Goal: Task Accomplishment & Management: Use online tool/utility

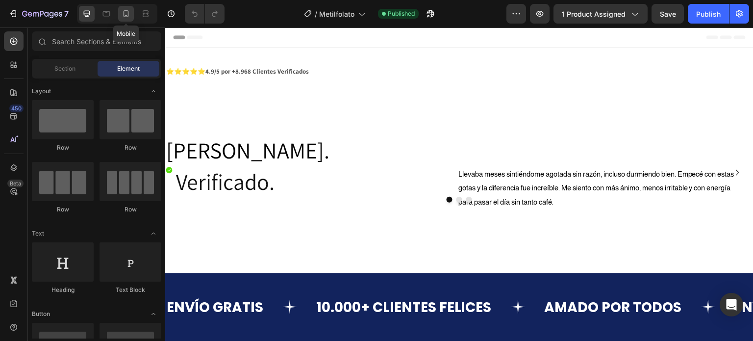
click at [127, 17] on icon at bounding box center [126, 13] width 5 height 7
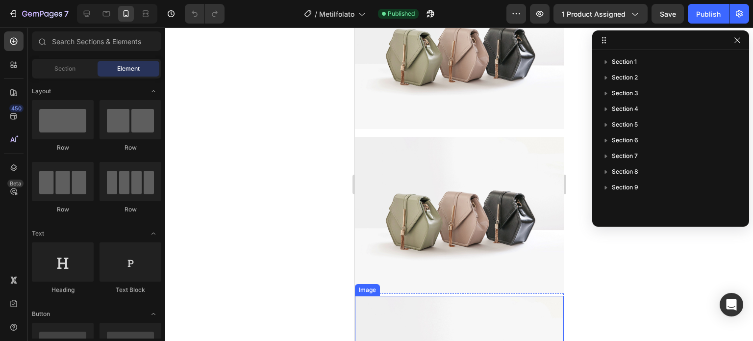
scroll to position [1261, 0]
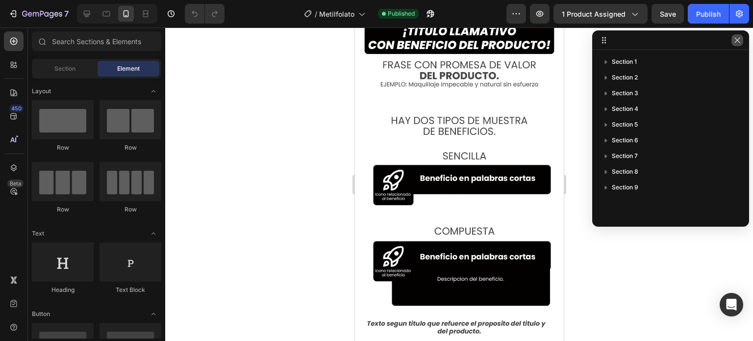
click at [739, 39] on icon "button" at bounding box center [738, 40] width 8 height 8
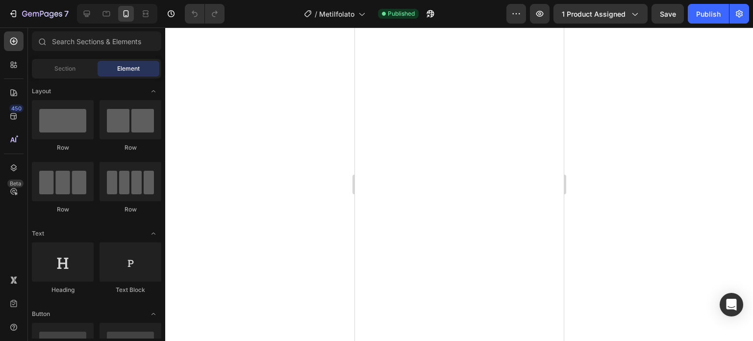
scroll to position [1342, 0]
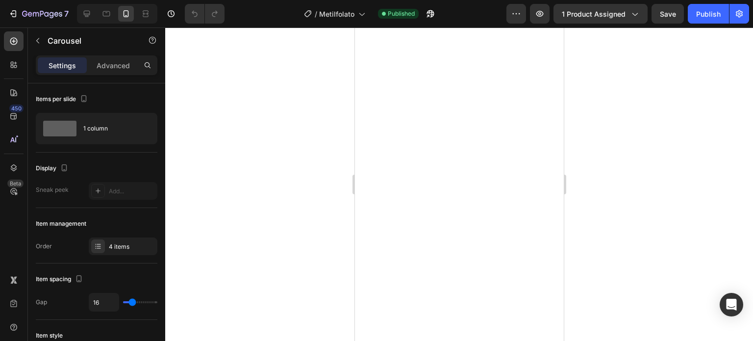
scroll to position [1293, 0]
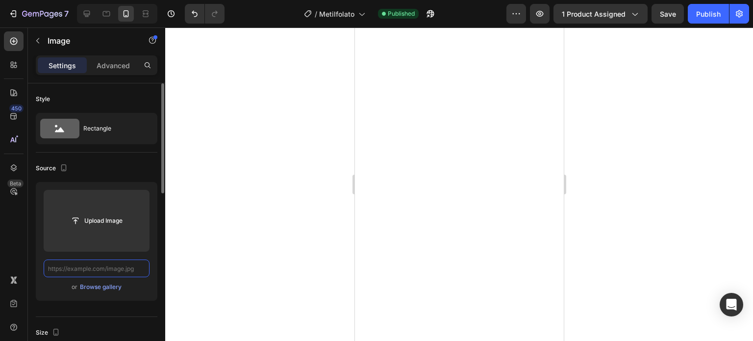
scroll to position [0, 0]
click at [117, 270] on input "text" at bounding box center [97, 268] width 106 height 18
paste input "[URL][DOMAIN_NAME]"
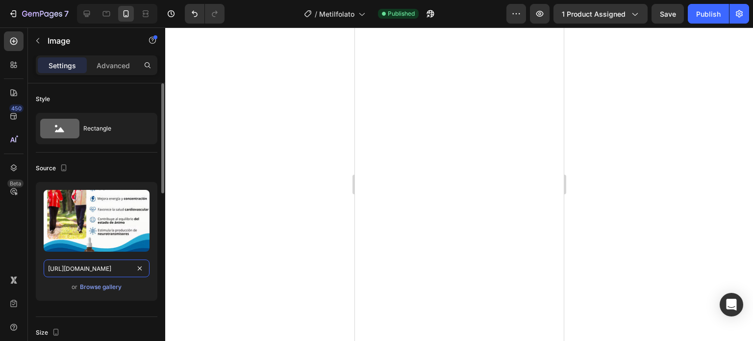
scroll to position [0, 137]
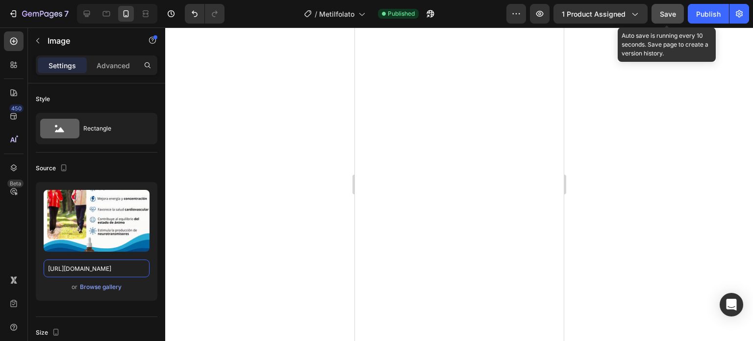
type input "[URL][DOMAIN_NAME]"
click at [676, 6] on button "Save" at bounding box center [668, 14] width 32 height 20
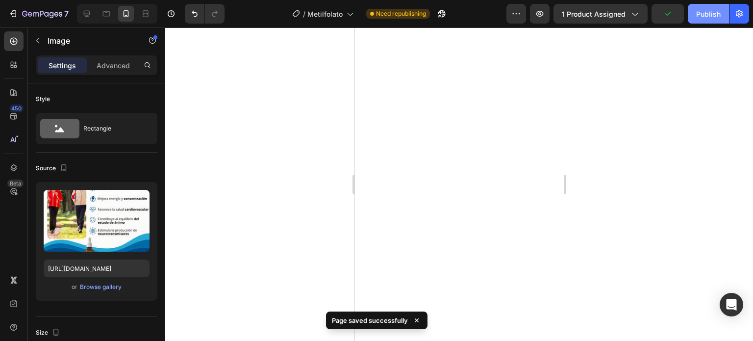
click at [706, 13] on div "Publish" at bounding box center [708, 14] width 25 height 10
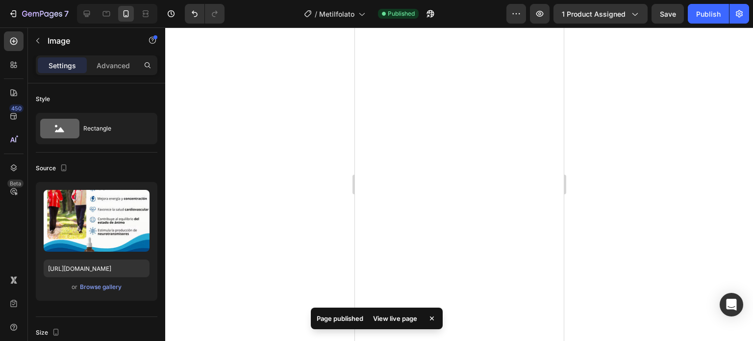
click at [678, 176] on div at bounding box center [459, 183] width 588 height 313
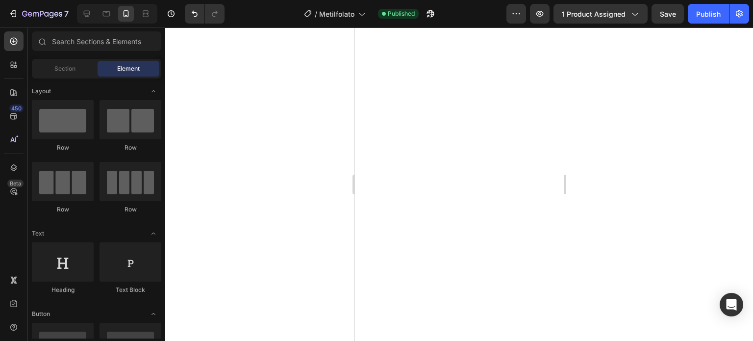
scroll to position [1391, 0]
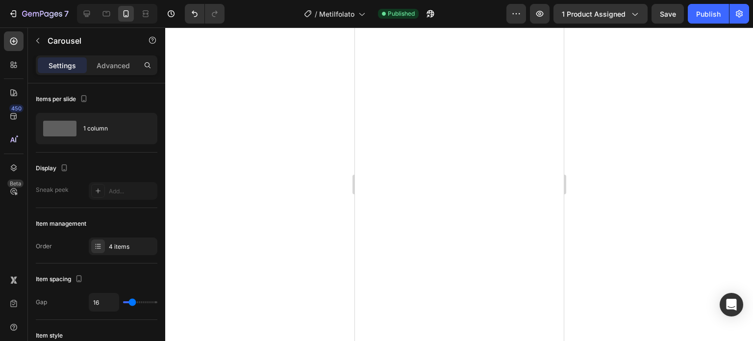
click at [624, 197] on div at bounding box center [459, 183] width 588 height 313
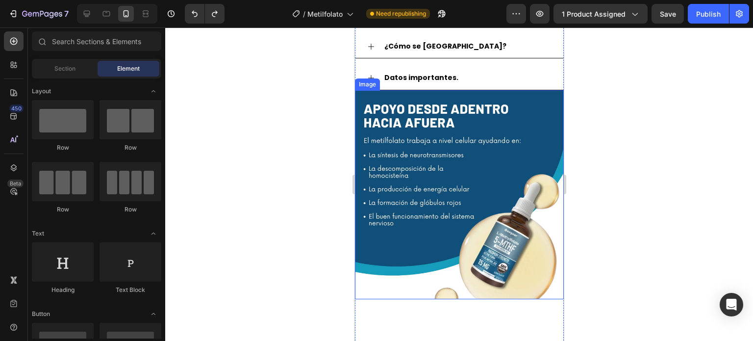
scroll to position [1226, 0]
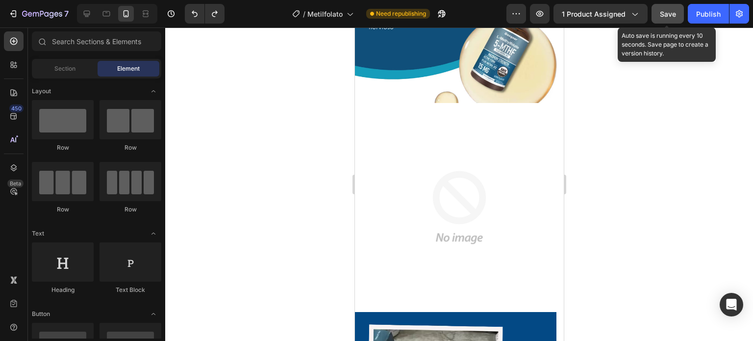
click at [678, 13] on button "Save" at bounding box center [668, 14] width 32 height 20
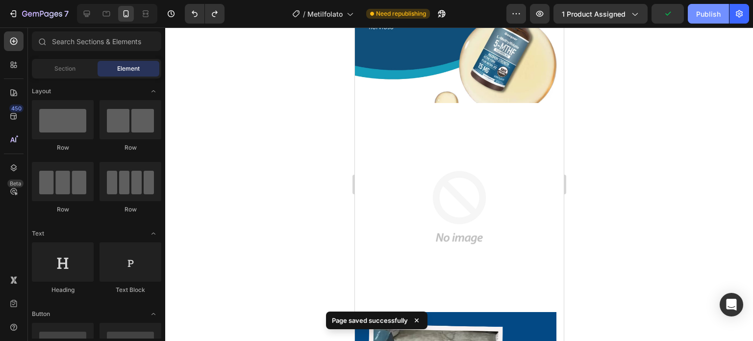
click at [698, 12] on div "Publish" at bounding box center [708, 14] width 25 height 10
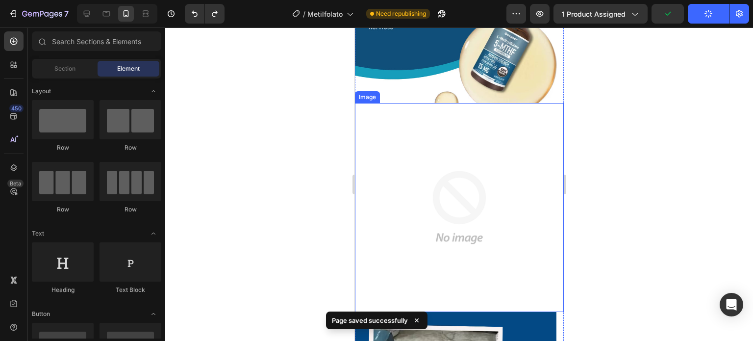
click at [542, 129] on img at bounding box center [459, 207] width 209 height 209
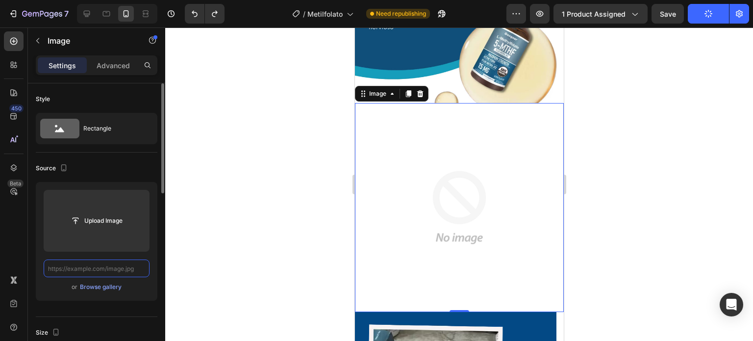
click at [89, 269] on input "text" at bounding box center [97, 268] width 106 height 18
paste input "[URL][DOMAIN_NAME]"
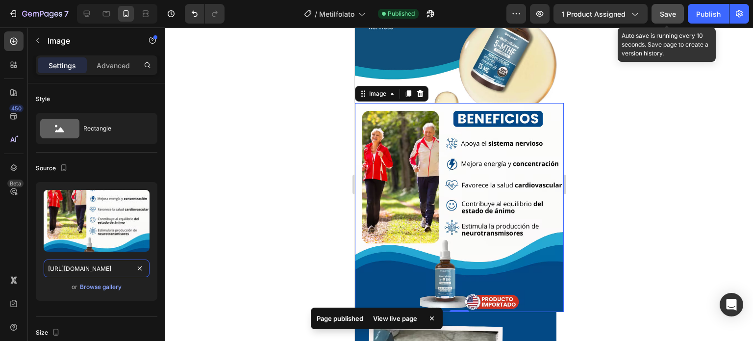
type input "[URL][DOMAIN_NAME]"
click at [671, 16] on span "Save" at bounding box center [668, 14] width 16 height 8
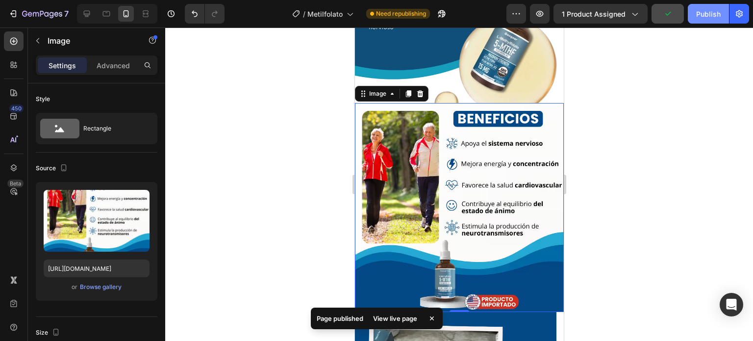
click at [706, 15] on div "Publish" at bounding box center [708, 14] width 25 height 10
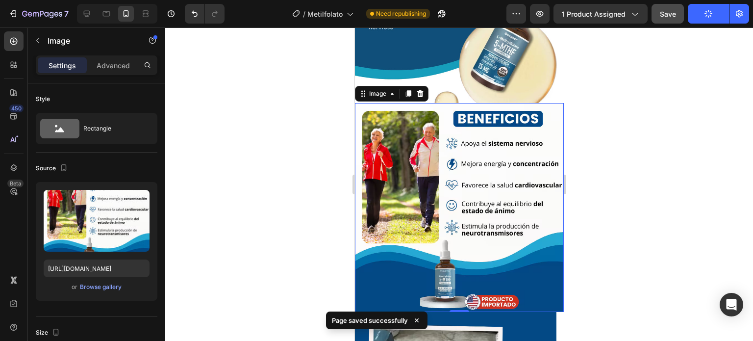
click at [603, 170] on div at bounding box center [459, 183] width 588 height 313
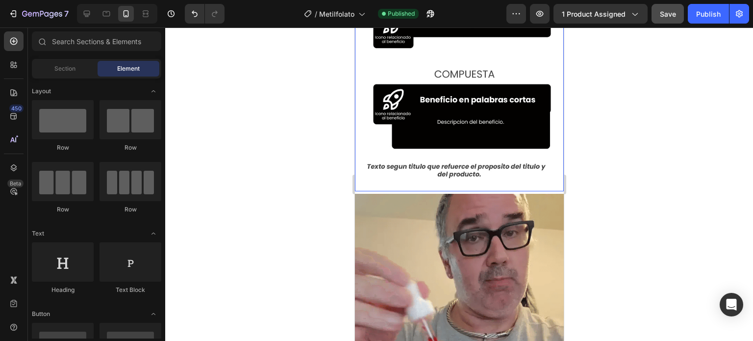
scroll to position [2354, 0]
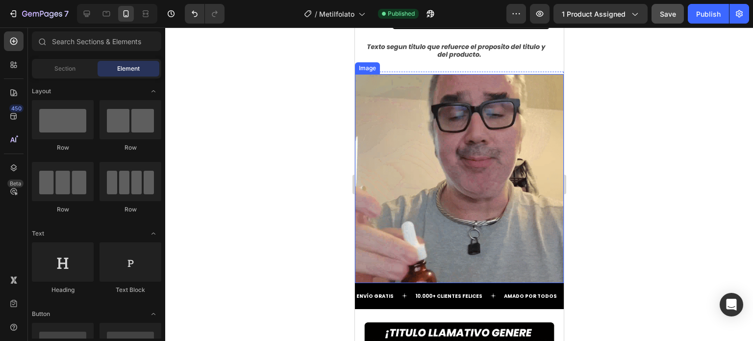
click at [489, 133] on img at bounding box center [459, 178] width 209 height 209
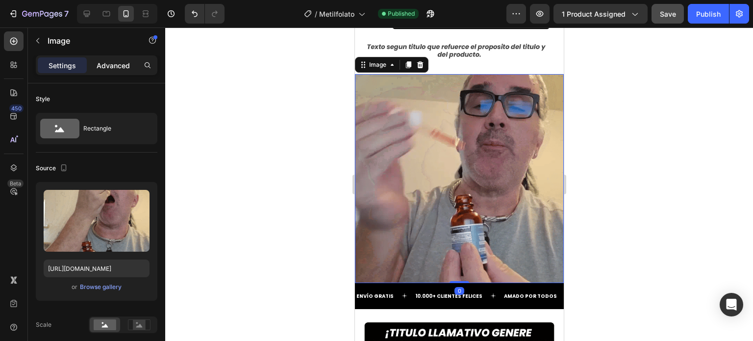
click at [122, 61] on p "Advanced" at bounding box center [113, 65] width 33 height 10
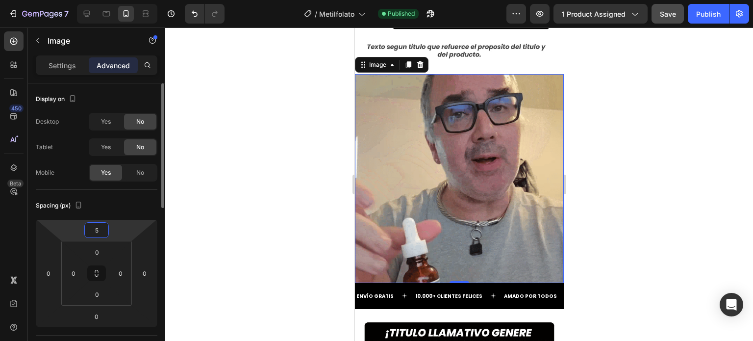
click at [101, 234] on input "5" at bounding box center [97, 230] width 20 height 15
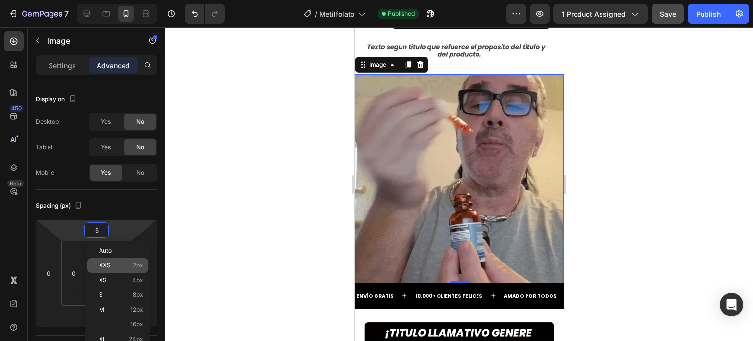
click at [118, 264] on p "XXS 2px" at bounding box center [121, 265] width 44 height 7
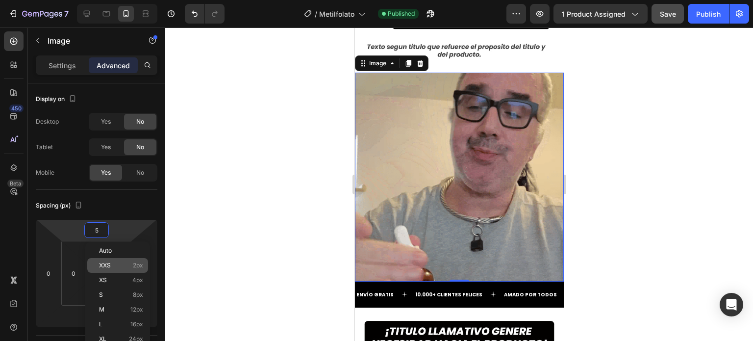
type input "2"
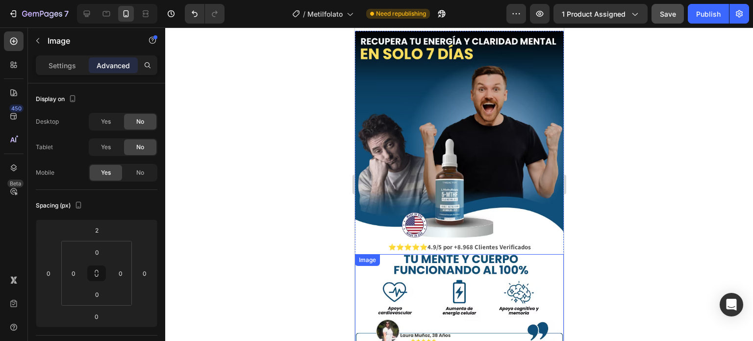
scroll to position [0, 0]
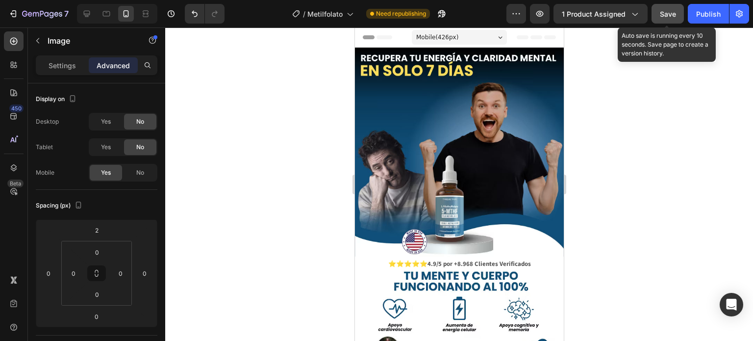
click at [677, 15] on button "Save" at bounding box center [668, 14] width 32 height 20
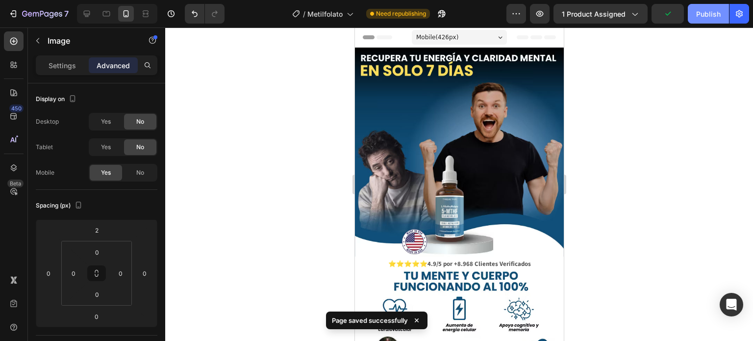
click at [697, 11] on div "Publish" at bounding box center [708, 14] width 25 height 10
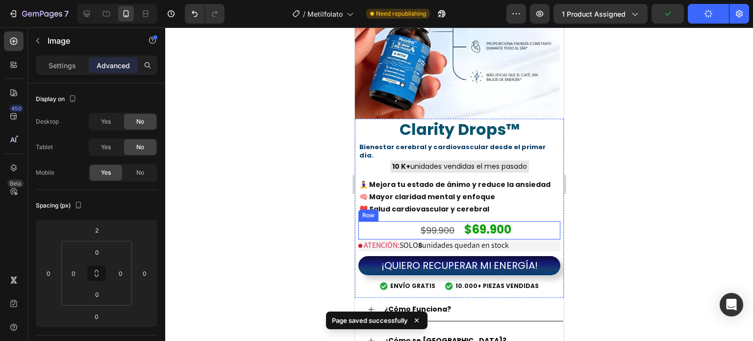
scroll to position [834, 0]
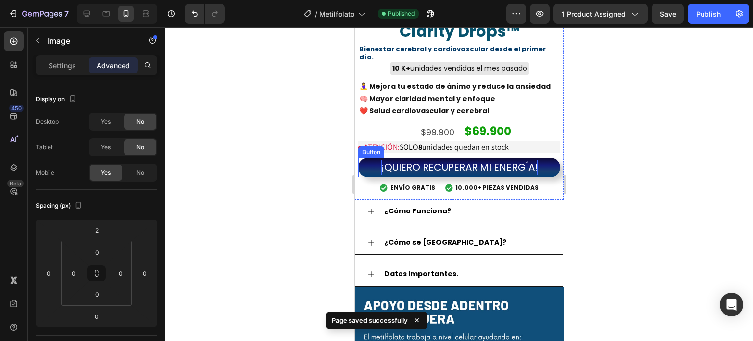
click at [429, 160] on span "¡QUIERO RECUPERAR MI ENERGÍA!" at bounding box center [459, 167] width 156 height 14
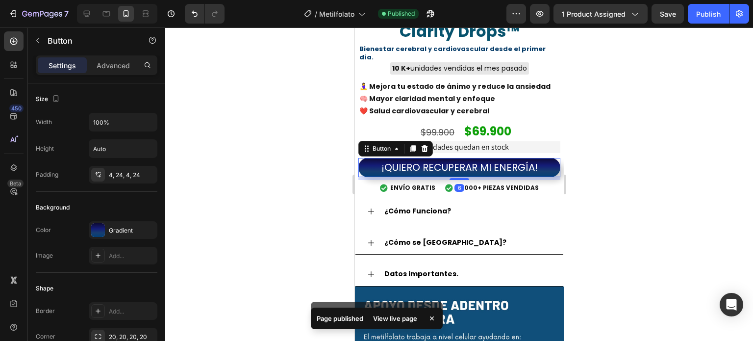
click at [370, 158] on button "¡QUIERO RECUPERAR MI ENERGÍA!" at bounding box center [459, 167] width 202 height 19
click at [414, 145] on icon at bounding box center [412, 148] width 5 height 7
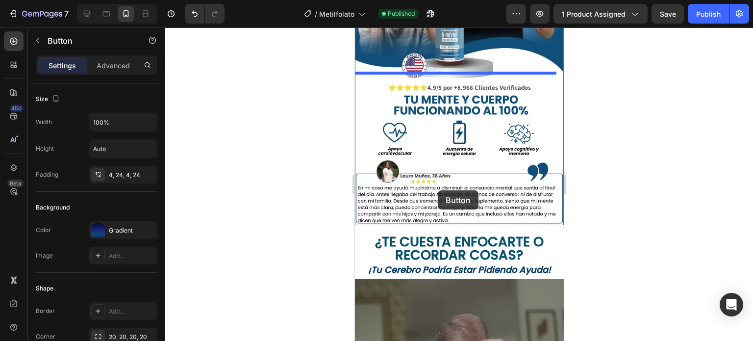
scroll to position [196, 0]
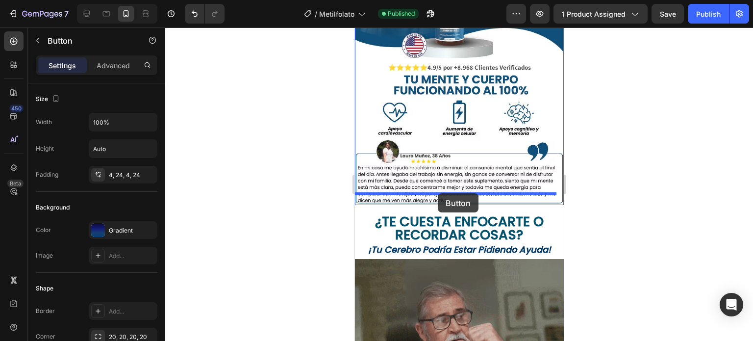
drag, startPoint x: 372, startPoint y: 157, endPoint x: 437, endPoint y: 193, distance: 74.8
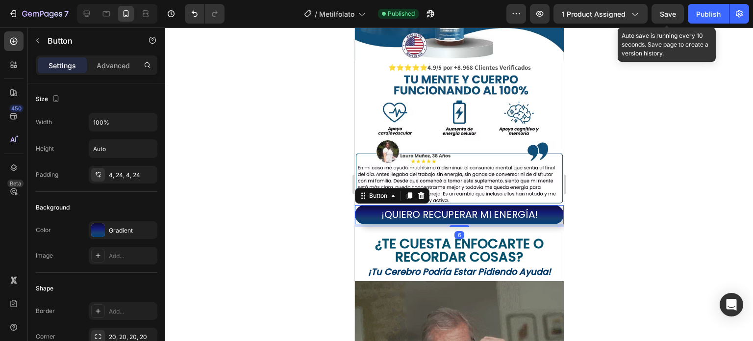
click at [670, 17] on span "Save" at bounding box center [668, 14] width 16 height 8
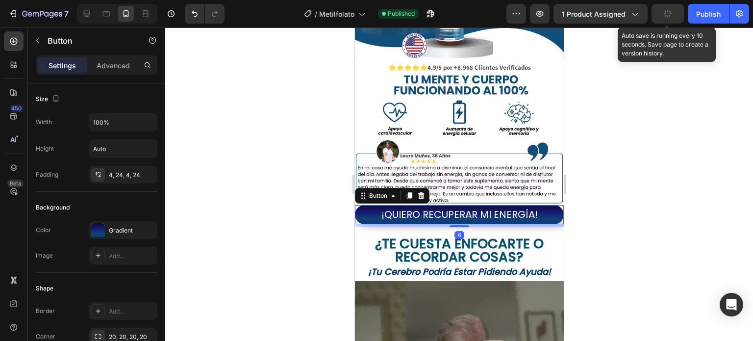
click at [687, 12] on div "Preview 1 product assigned Auto save is running every 10 seconds. Save page to …" at bounding box center [628, 14] width 243 height 20
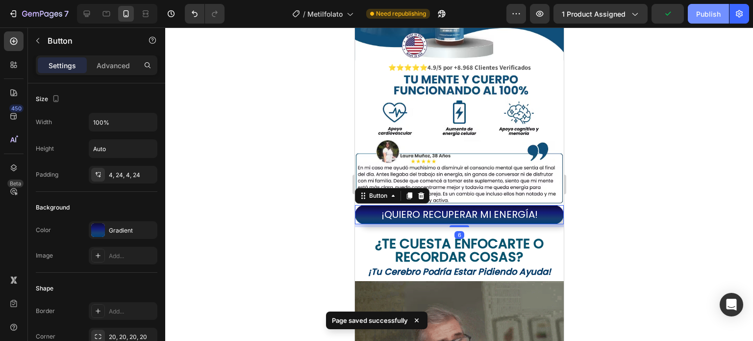
click at [701, 11] on div "Publish" at bounding box center [708, 14] width 25 height 10
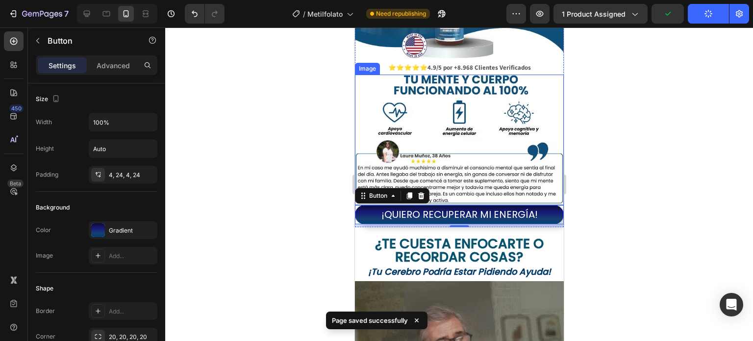
click at [643, 110] on div at bounding box center [459, 183] width 588 height 313
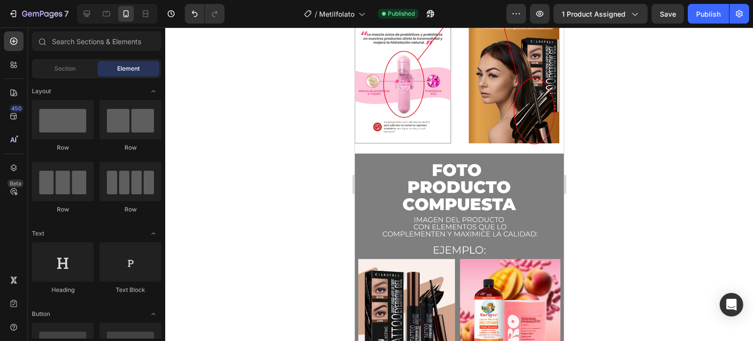
scroll to position [3048, 0]
click at [373, 188] on img at bounding box center [459, 266] width 209 height 225
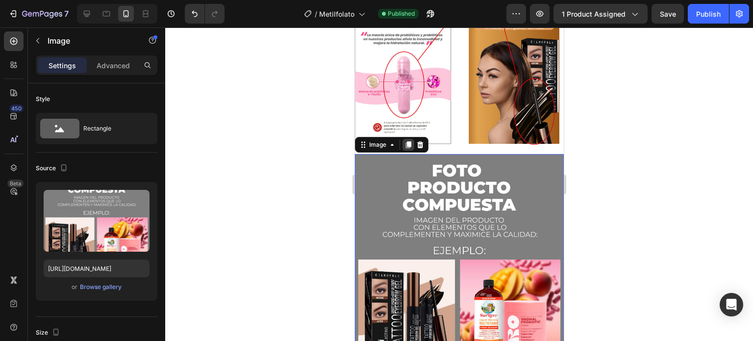
click at [409, 141] on icon at bounding box center [408, 144] width 5 height 7
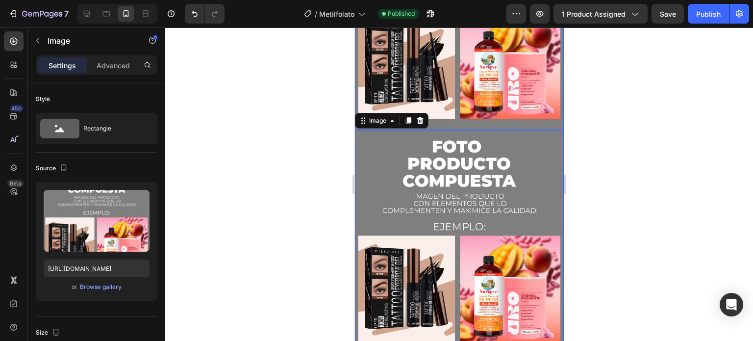
scroll to position [3337, 0]
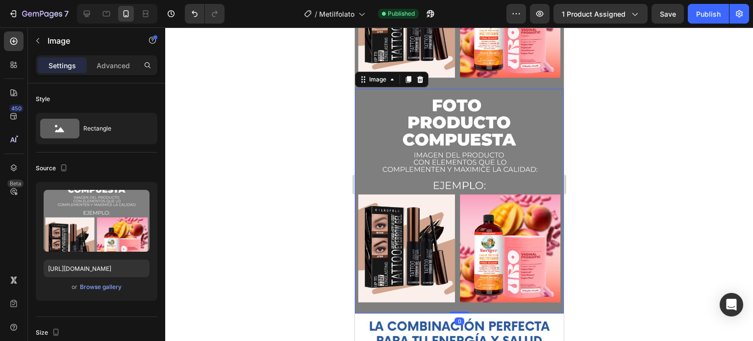
click at [422, 231] on img at bounding box center [459, 201] width 209 height 225
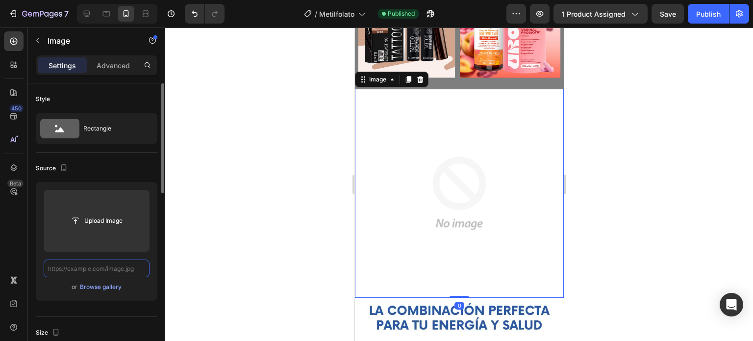
scroll to position [0, 0]
click at [126, 271] on input "text" at bounding box center [97, 268] width 106 height 18
paste input "[URL][DOMAIN_NAME]"
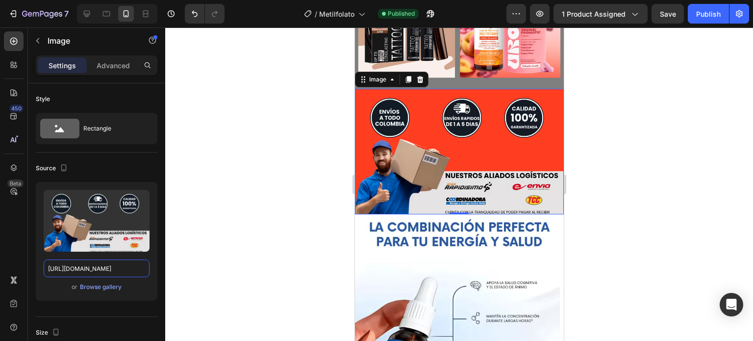
type input "[URL][DOMAIN_NAME]"
click at [613, 152] on div at bounding box center [459, 183] width 588 height 313
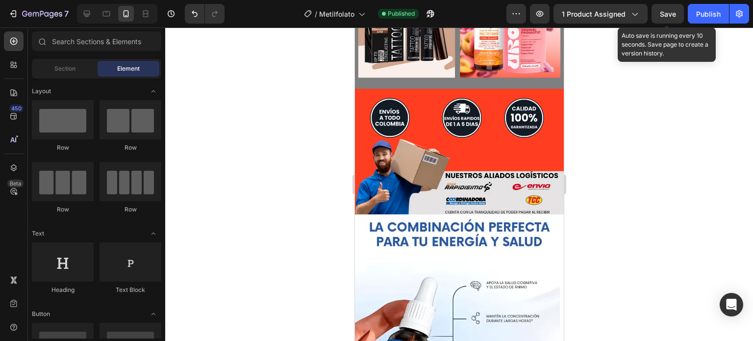
click at [665, 13] on span "Save" at bounding box center [668, 14] width 16 height 8
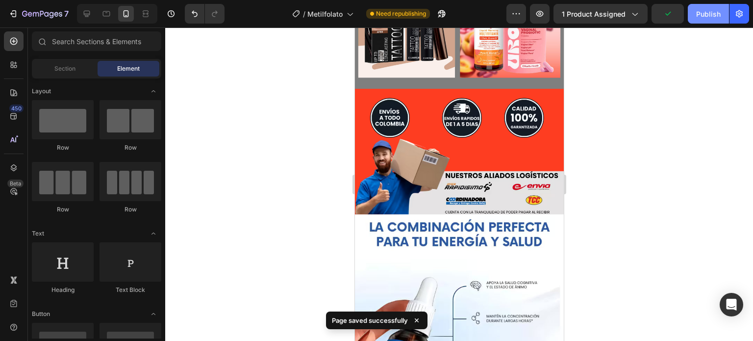
click at [701, 13] on div "Publish" at bounding box center [708, 14] width 25 height 10
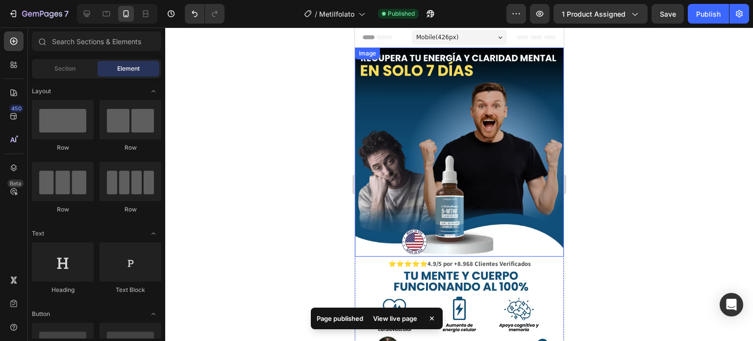
click at [370, 50] on div "Image" at bounding box center [367, 54] width 25 height 12
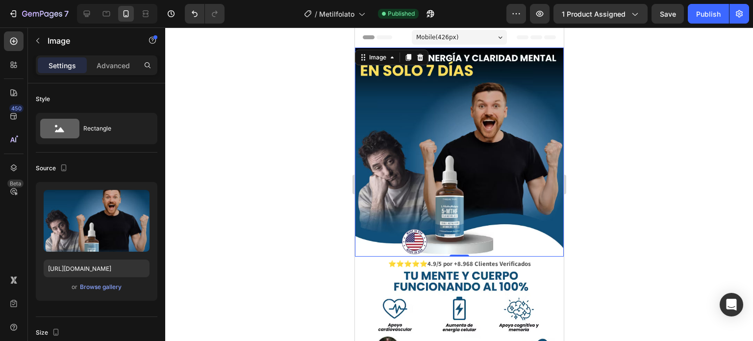
click at [600, 97] on div at bounding box center [459, 183] width 588 height 313
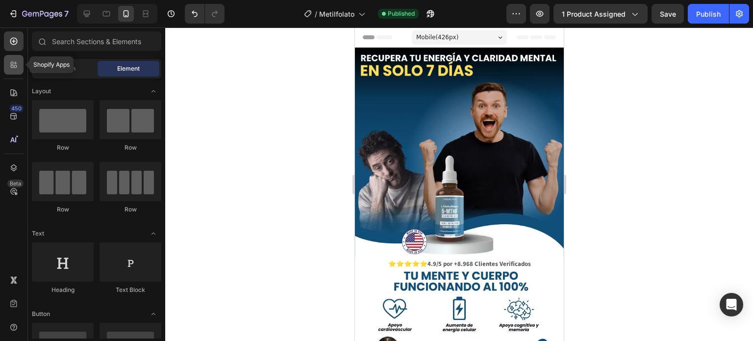
click at [11, 67] on icon at bounding box center [14, 65] width 10 height 10
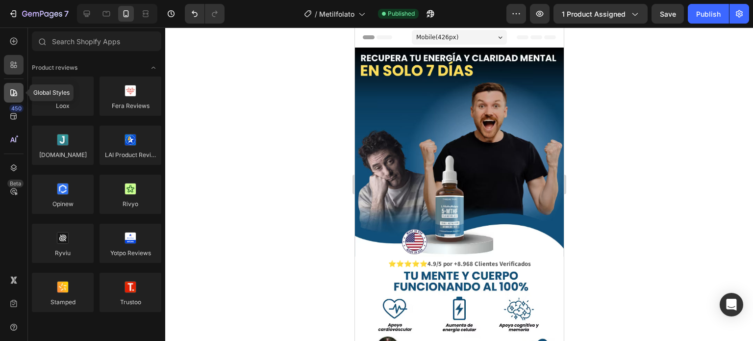
click at [11, 89] on icon at bounding box center [14, 93] width 10 height 10
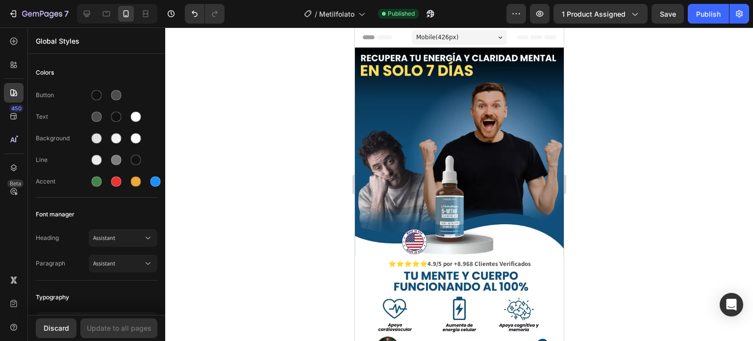
click at [12, 128] on div "450 Beta" at bounding box center [14, 150] width 20 height 239
click at [14, 122] on div "450" at bounding box center [14, 116] width 20 height 20
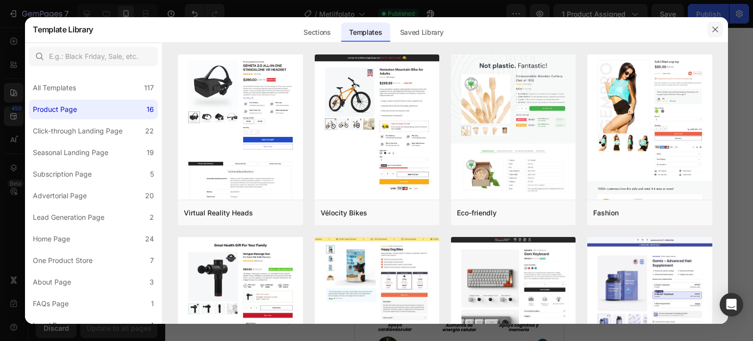
drag, startPoint x: 714, startPoint y: 28, endPoint x: 43, endPoint y: 61, distance: 671.3
click at [714, 28] on icon "button" at bounding box center [715, 29] width 5 height 5
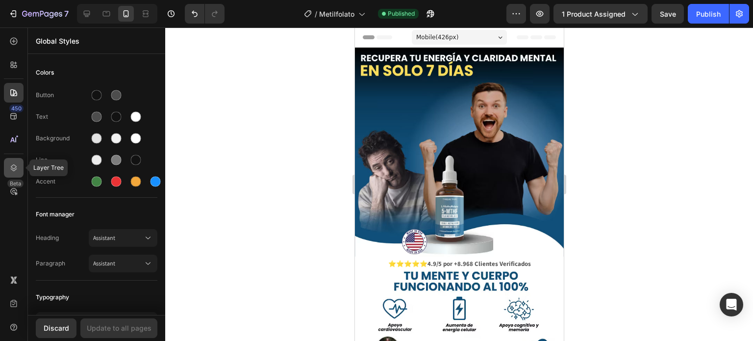
click at [14, 175] on div at bounding box center [14, 168] width 20 height 20
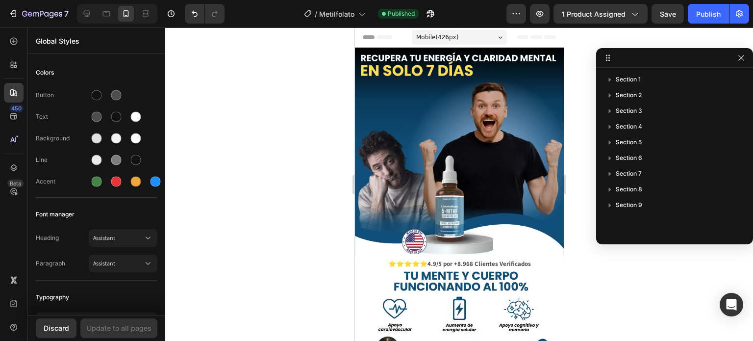
drag, startPoint x: 398, startPoint y: 43, endPoint x: 647, endPoint y: 56, distance: 249.5
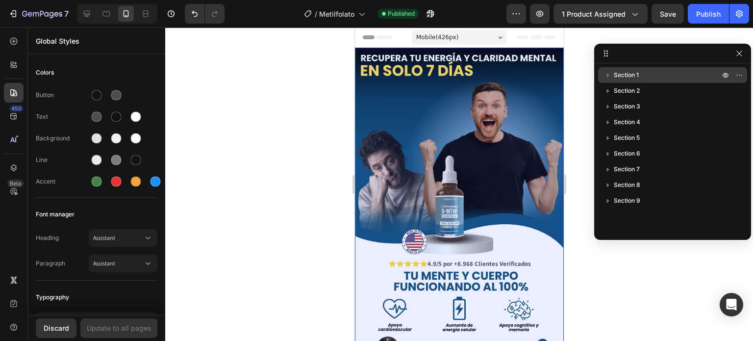
click at [606, 78] on icon "button" at bounding box center [608, 75] width 10 height 10
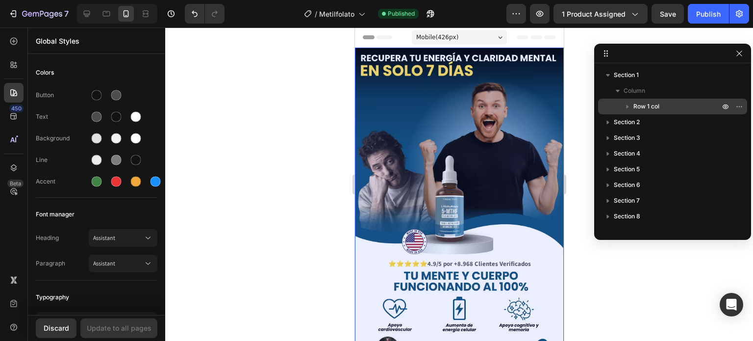
click at [642, 104] on span "Row 1 col" at bounding box center [647, 107] width 26 height 10
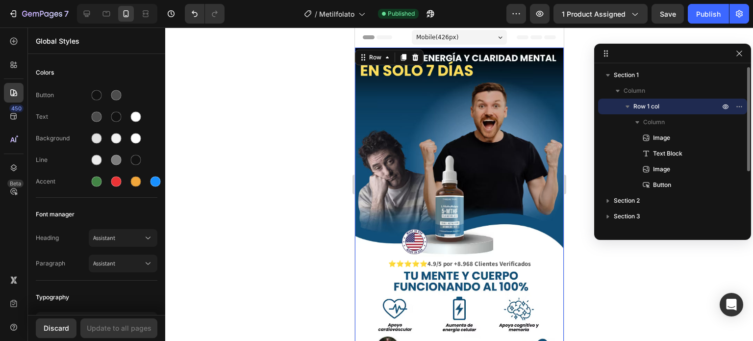
click at [625, 105] on icon "button" at bounding box center [628, 107] width 10 height 10
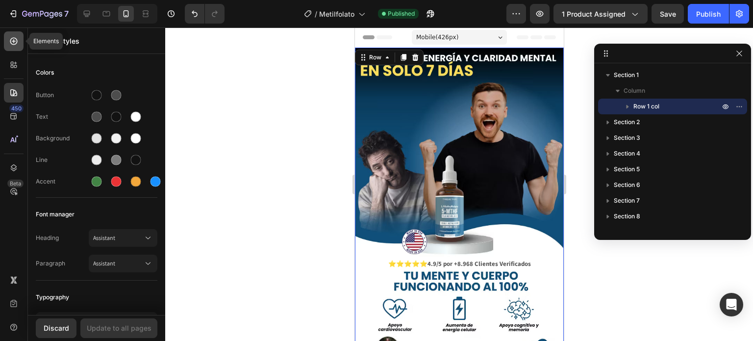
click at [20, 45] on div at bounding box center [14, 41] width 20 height 20
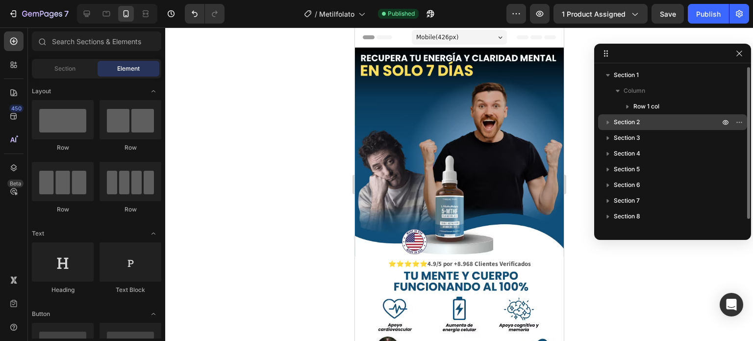
click at [608, 117] on icon "button" at bounding box center [608, 122] width 10 height 10
click at [607, 124] on icon "button" at bounding box center [608, 122] width 10 height 10
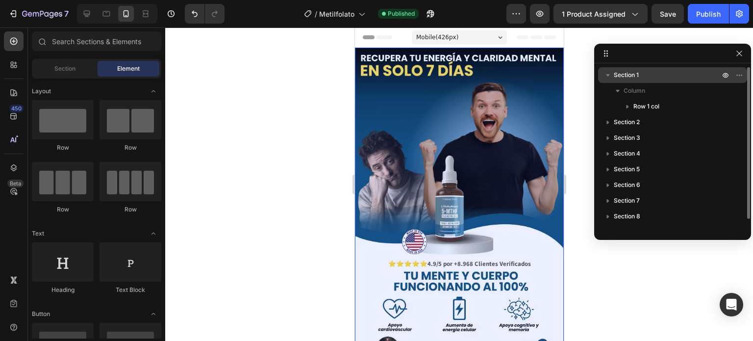
click at [609, 77] on icon "button" at bounding box center [608, 75] width 10 height 10
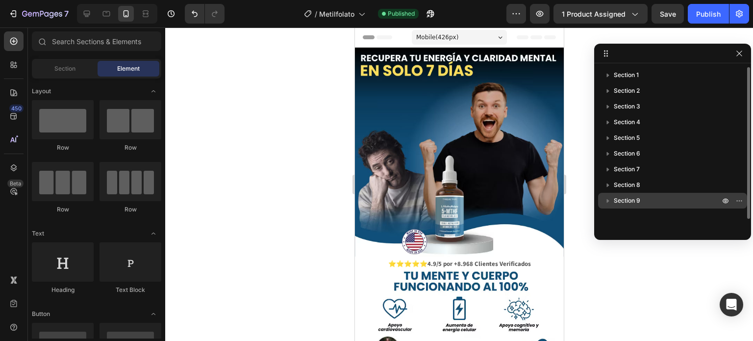
click at [607, 207] on div "Section 9" at bounding box center [672, 201] width 141 height 16
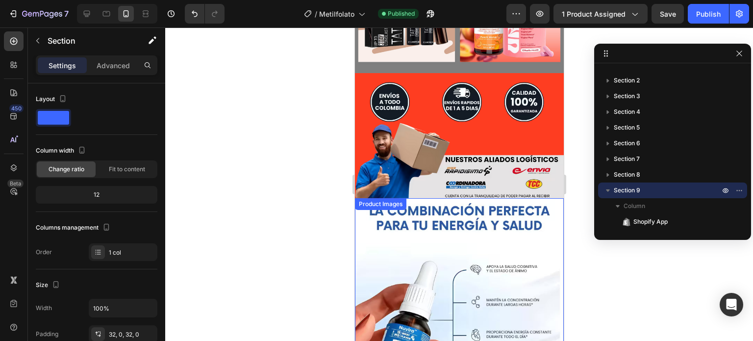
scroll to position [2962, 0]
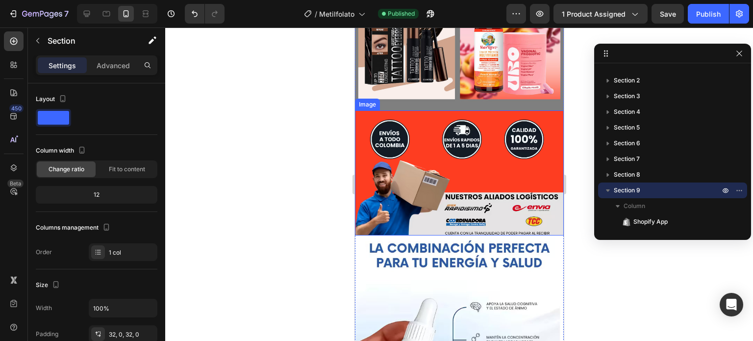
click at [525, 151] on img at bounding box center [459, 173] width 209 height 126
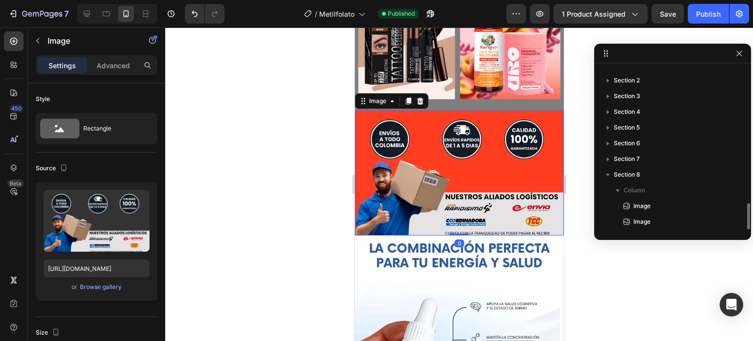
scroll to position [89, 0]
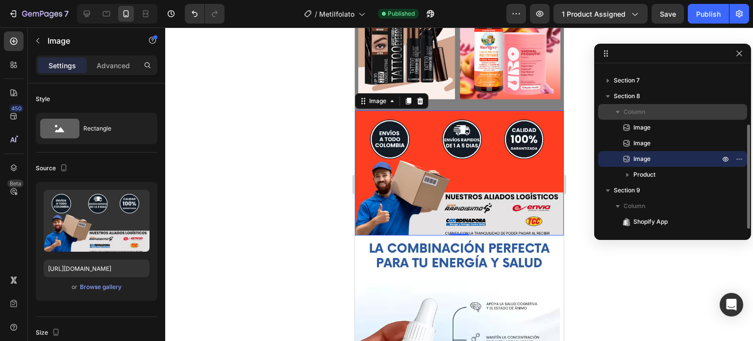
click at [632, 117] on div "Column" at bounding box center [672, 112] width 141 height 16
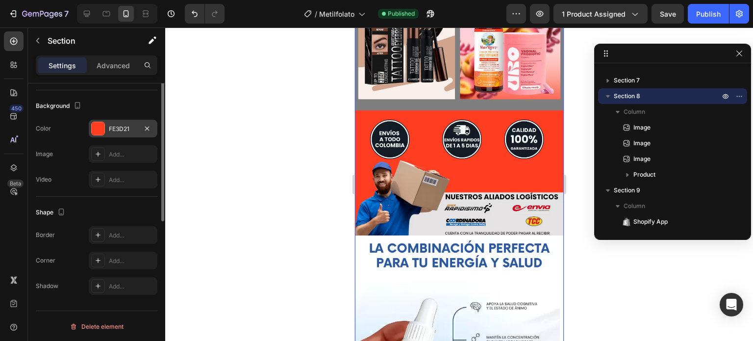
scroll to position [188, 0]
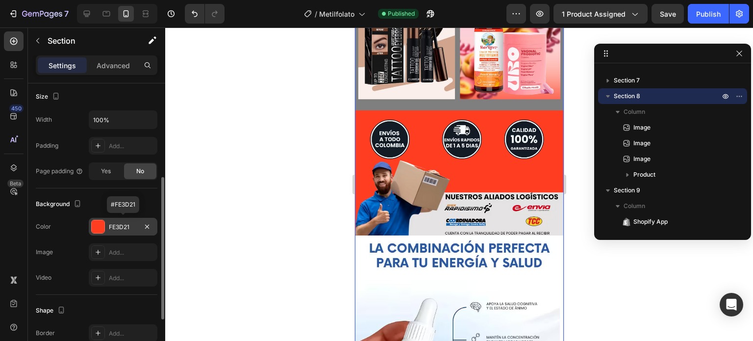
click at [94, 229] on div at bounding box center [98, 226] width 13 height 13
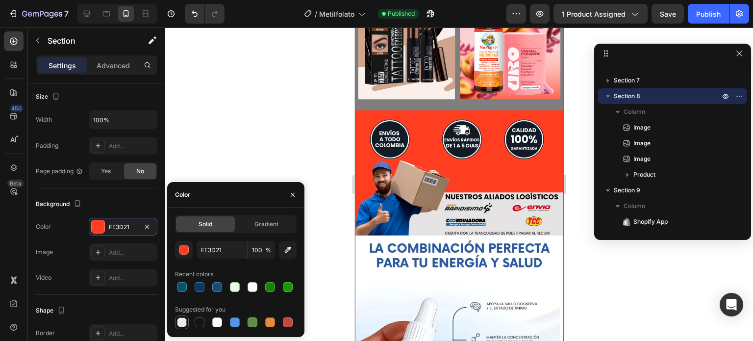
click at [177, 323] on div at bounding box center [182, 322] width 10 height 10
type input "000000"
type input "0"
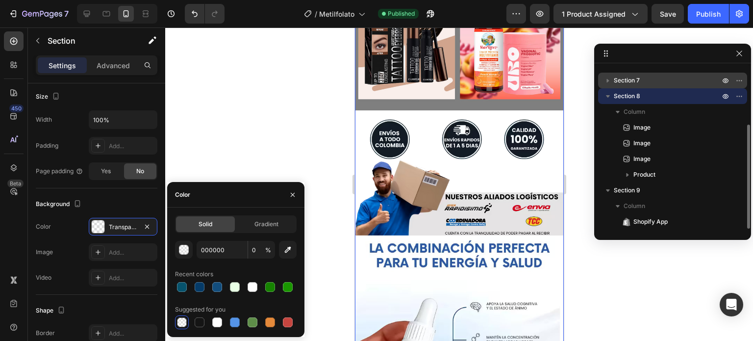
click at [607, 84] on icon "button" at bounding box center [608, 81] width 10 height 10
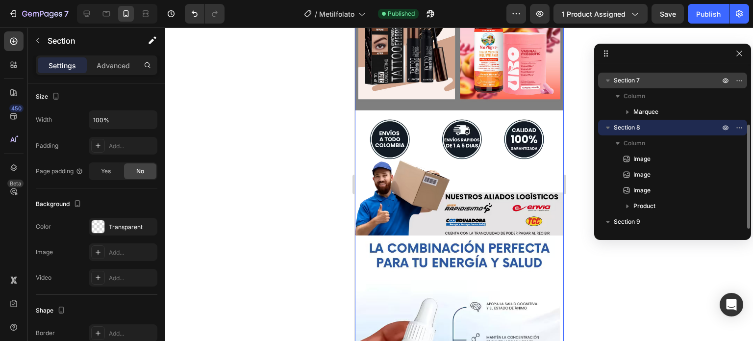
click at [640, 82] on span "Section 7" at bounding box center [627, 81] width 26 height 10
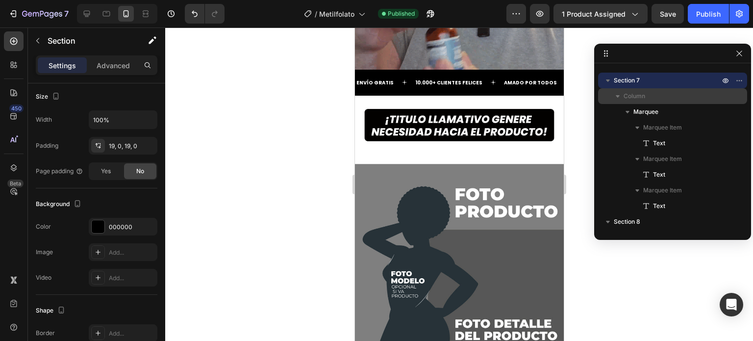
scroll to position [0, 0]
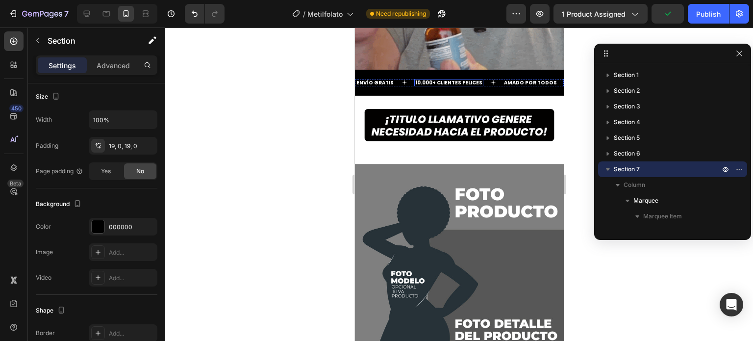
click at [462, 79] on strong "10.000+ CLIENTES FELICES" at bounding box center [448, 82] width 67 height 7
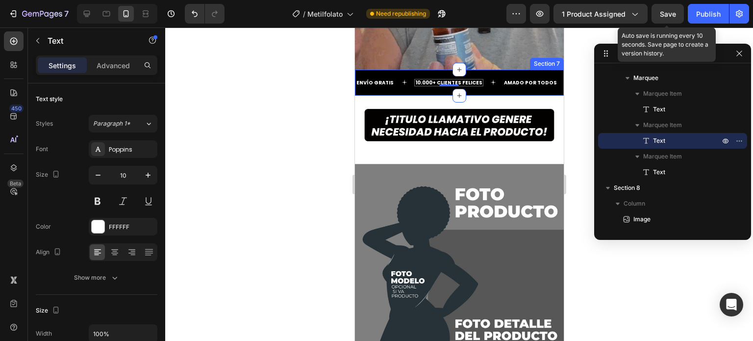
click at [662, 19] on div "Save" at bounding box center [668, 14] width 16 height 10
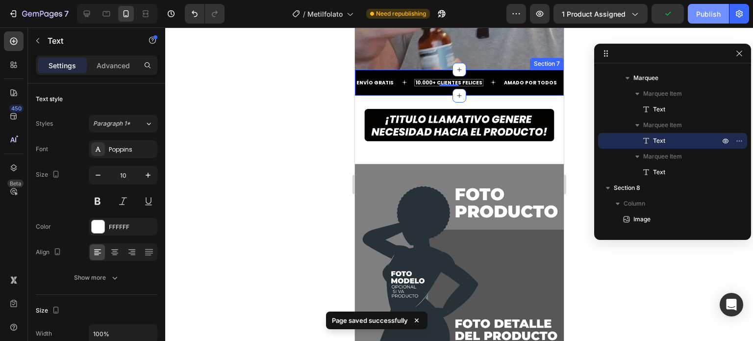
click at [694, 16] on button "Publish" at bounding box center [708, 14] width 41 height 20
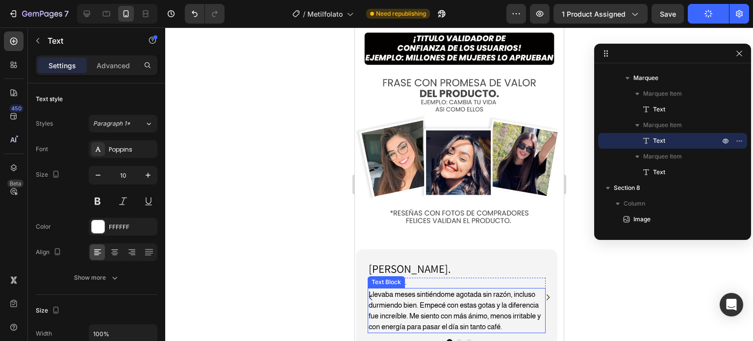
scroll to position [1633, 0]
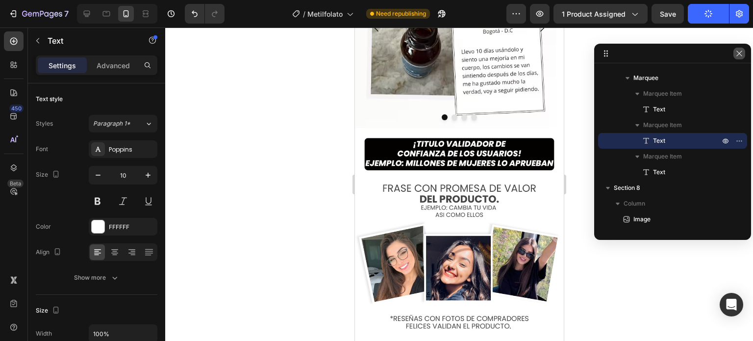
click at [740, 57] on button "button" at bounding box center [740, 54] width 12 height 12
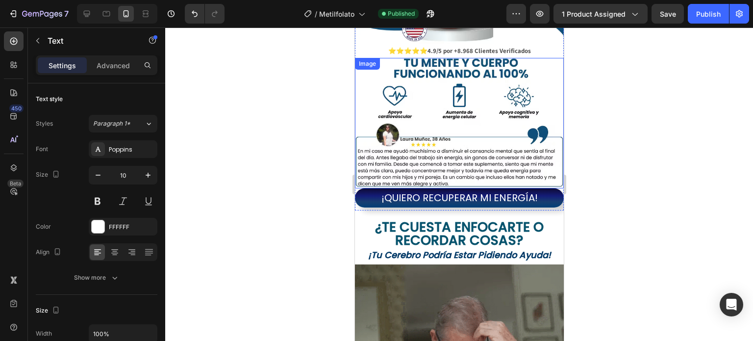
scroll to position [196, 0]
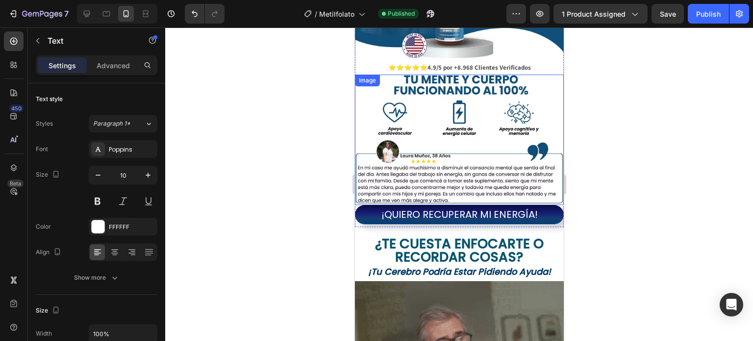
click at [442, 147] on img at bounding box center [459, 140] width 209 height 130
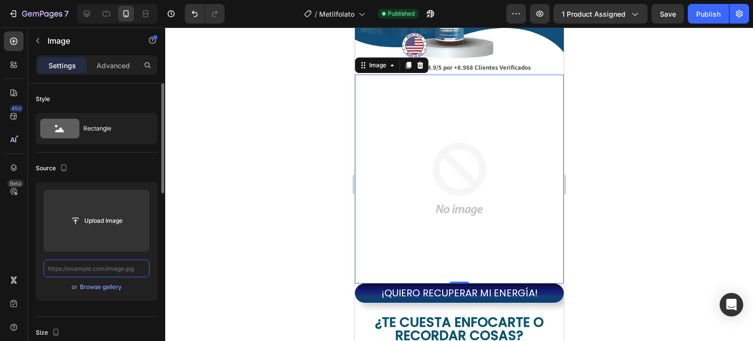
scroll to position [0, 0]
click at [110, 269] on input "text" at bounding box center [97, 268] width 106 height 18
paste input "[URL][DOMAIN_NAME]"
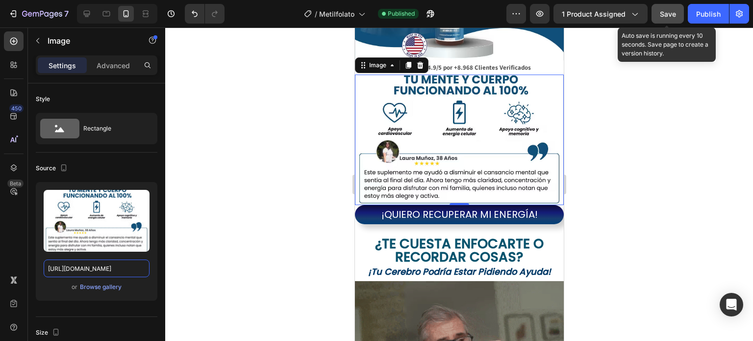
type input "[URL][DOMAIN_NAME]"
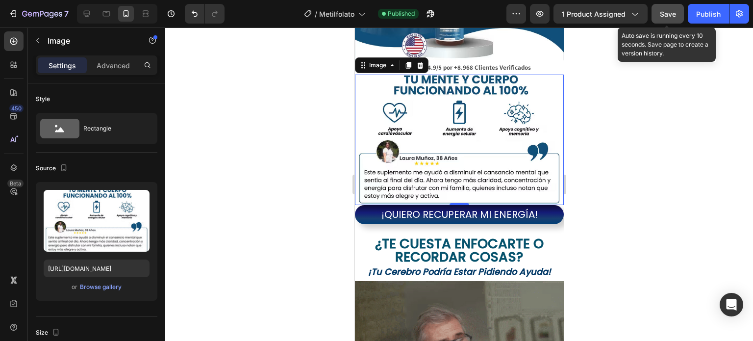
click at [678, 11] on button "Save" at bounding box center [668, 14] width 32 height 20
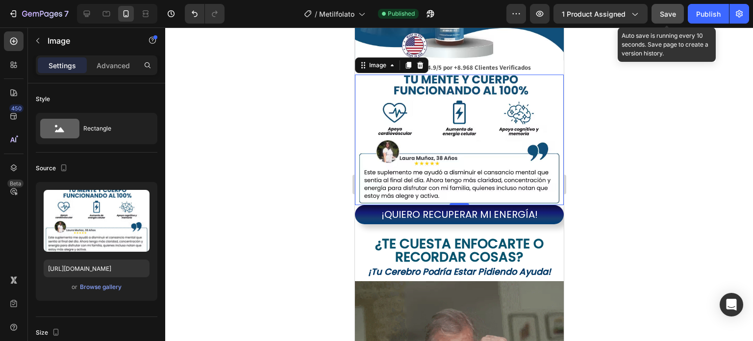
scroll to position [0, 0]
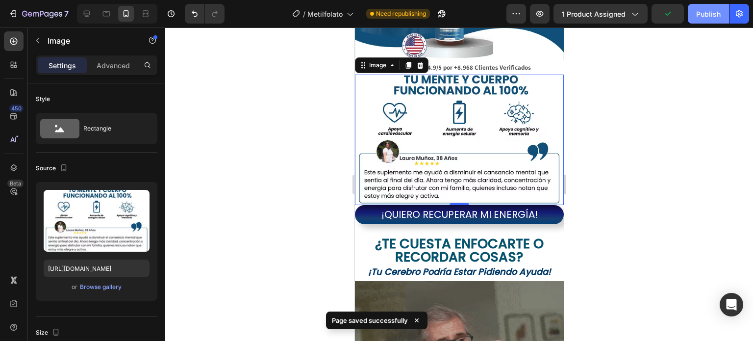
click at [700, 15] on div "Publish" at bounding box center [708, 14] width 25 height 10
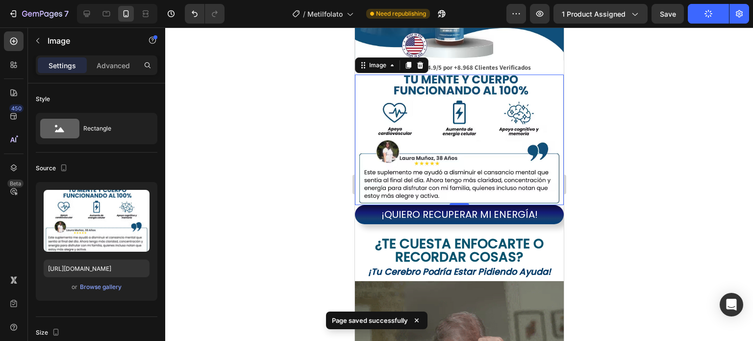
click at [667, 105] on div at bounding box center [459, 183] width 588 height 313
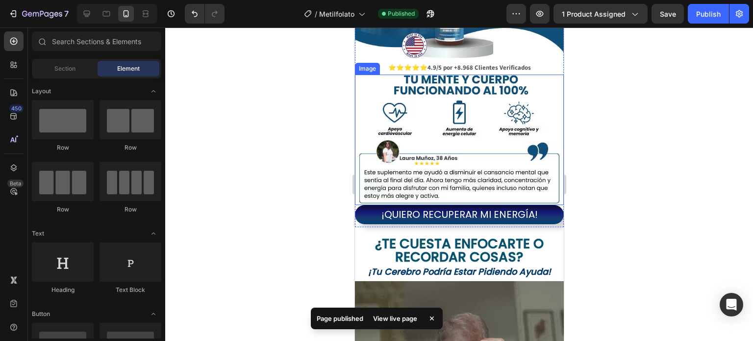
click at [513, 92] on img at bounding box center [459, 140] width 209 height 130
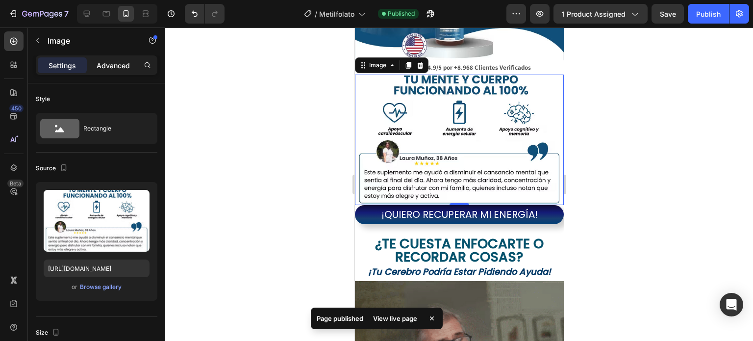
click at [94, 65] on div "Advanced" at bounding box center [113, 65] width 49 height 16
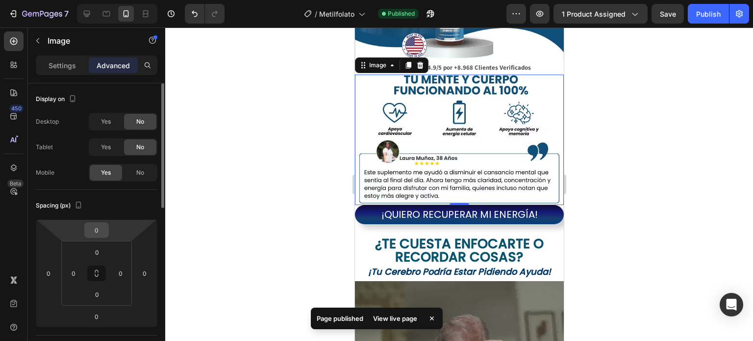
click at [98, 229] on input "0" at bounding box center [97, 230] width 20 height 15
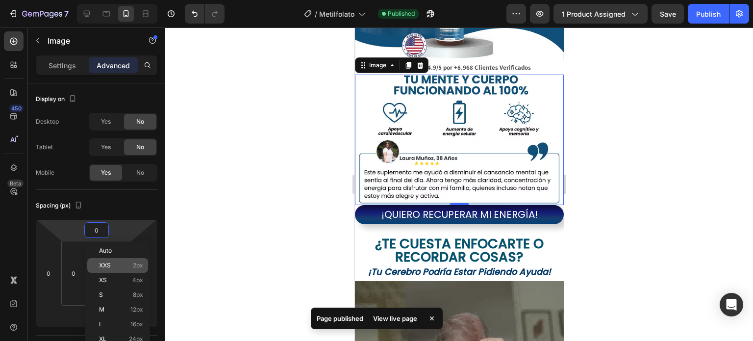
click at [107, 265] on span "XXS" at bounding box center [105, 265] width 12 height 7
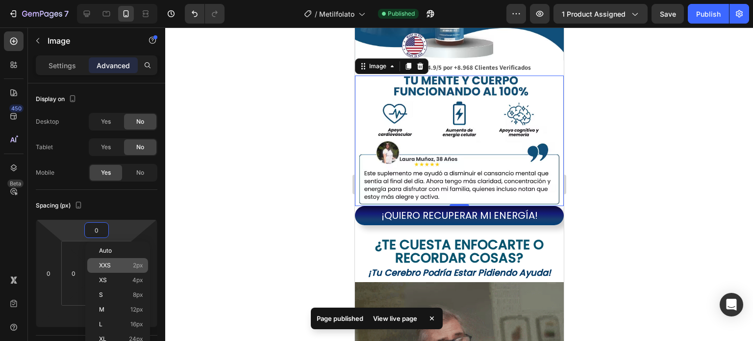
type input "2"
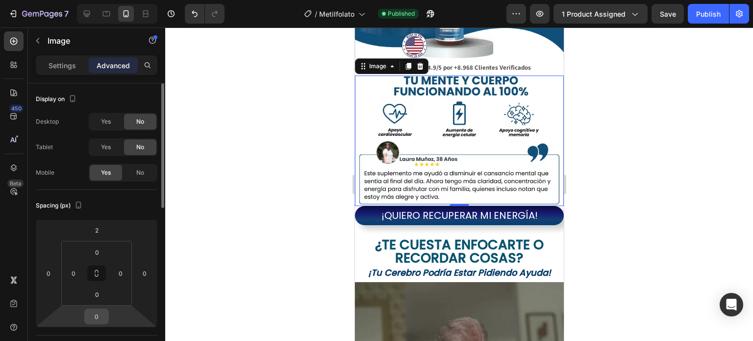
click at [98, 317] on input "0" at bounding box center [97, 316] width 20 height 15
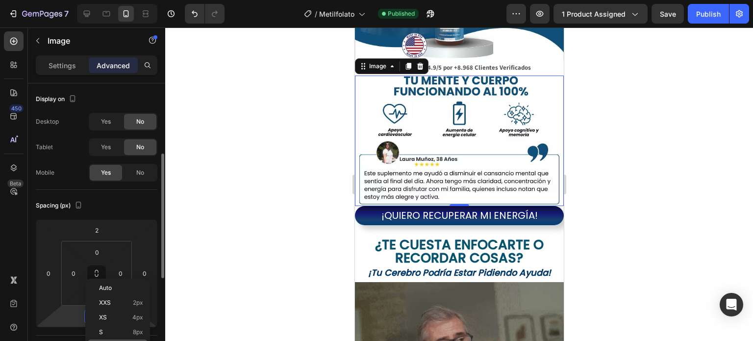
scroll to position [98, 0]
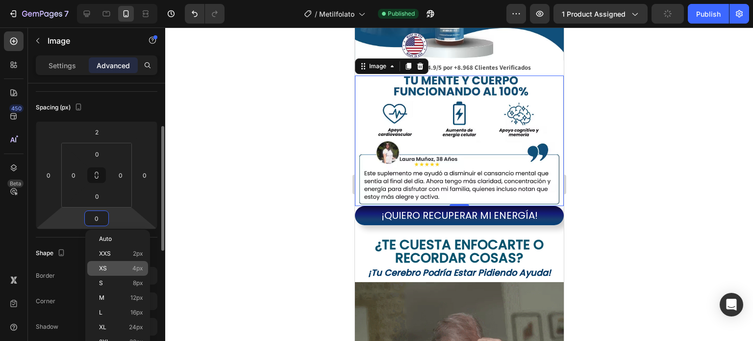
click at [104, 266] on span "XS" at bounding box center [103, 268] width 8 height 7
type input "4"
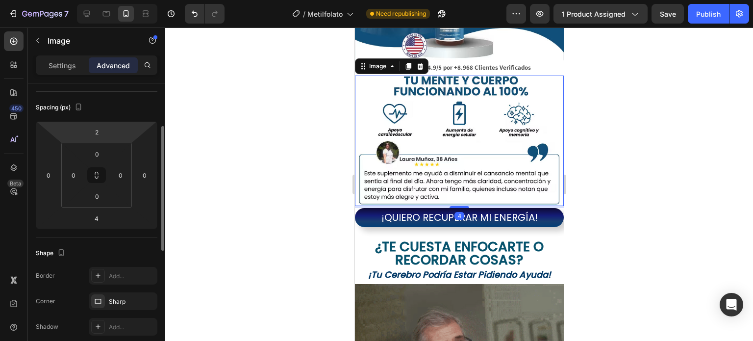
click at [94, 124] on div "2" at bounding box center [96, 132] width 25 height 16
click at [99, 129] on input "2" at bounding box center [97, 132] width 20 height 15
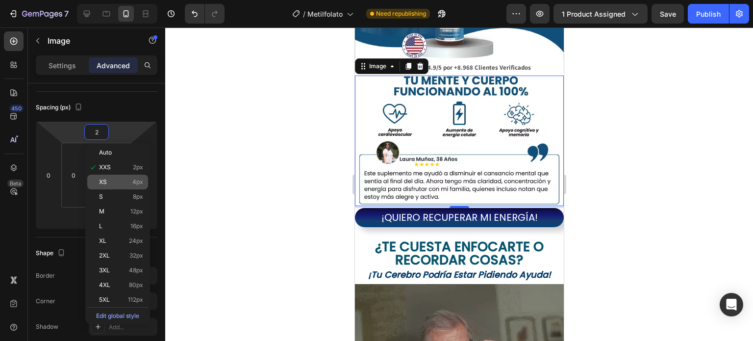
click at [117, 182] on p "XS 4px" at bounding box center [121, 182] width 44 height 7
type input "4"
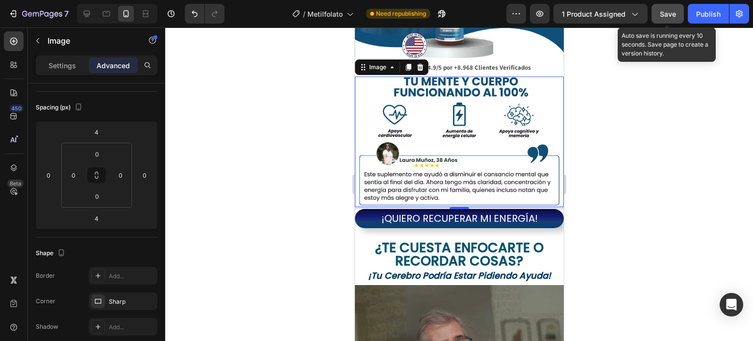
click at [679, 15] on button "Save" at bounding box center [668, 14] width 32 height 20
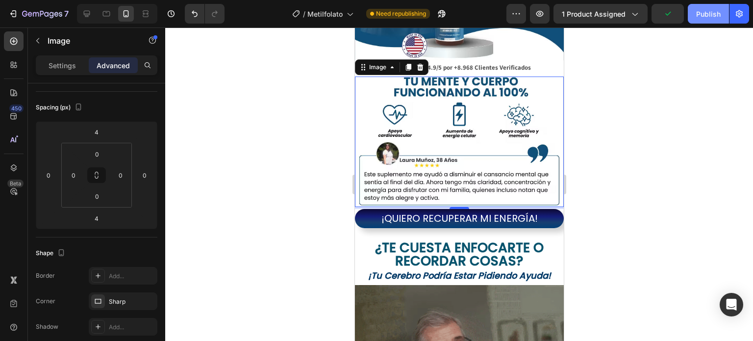
click at [703, 11] on div "Publish" at bounding box center [708, 14] width 25 height 10
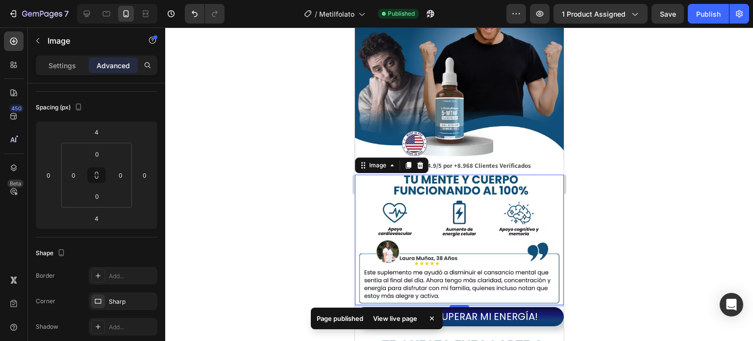
click at [620, 147] on div at bounding box center [459, 183] width 588 height 313
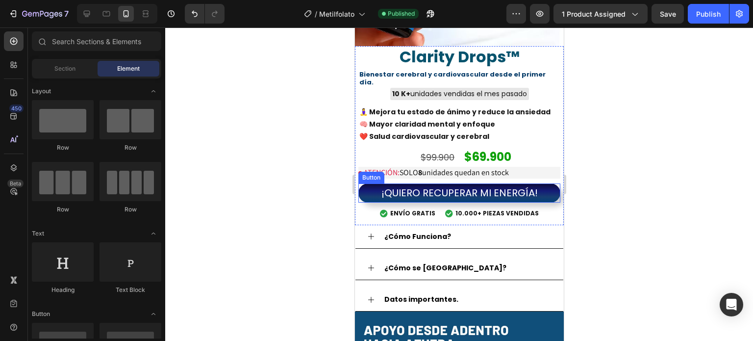
scroll to position [834, 0]
